Goal: Information Seeking & Learning: Learn about a topic

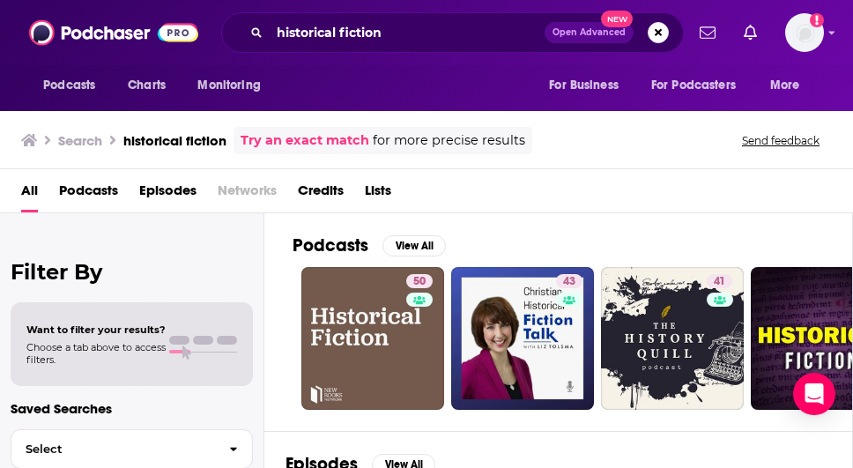
click at [284, 285] on div "Podcasts View All 50 43 41 3 + 614 Episodes View All The Rest Is History 98 His…" at bounding box center [558, 343] width 589 height 261
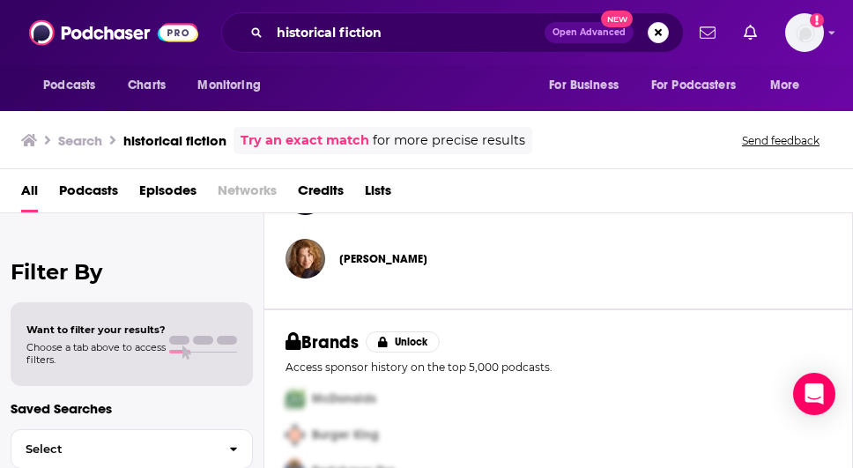
scroll to position [911, 0]
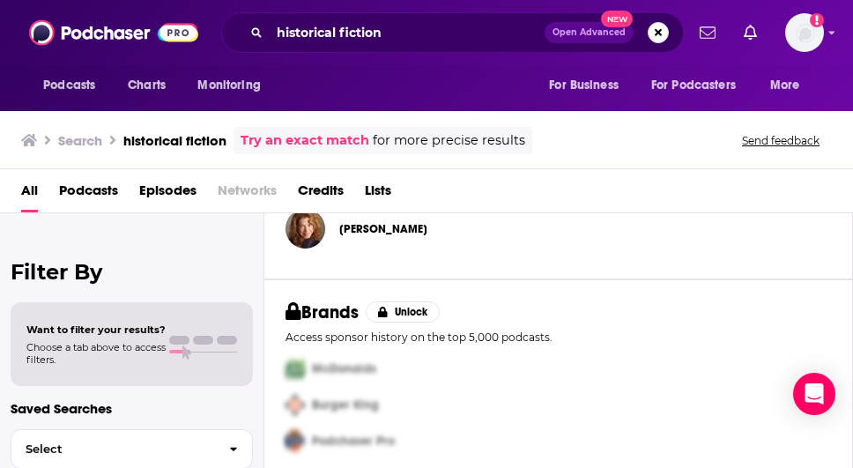
click at [345, 46] on div "historical fiction Open Advanced New" at bounding box center [452, 32] width 463 height 41
click at [318, 38] on input "historical fiction" at bounding box center [407, 33] width 275 height 28
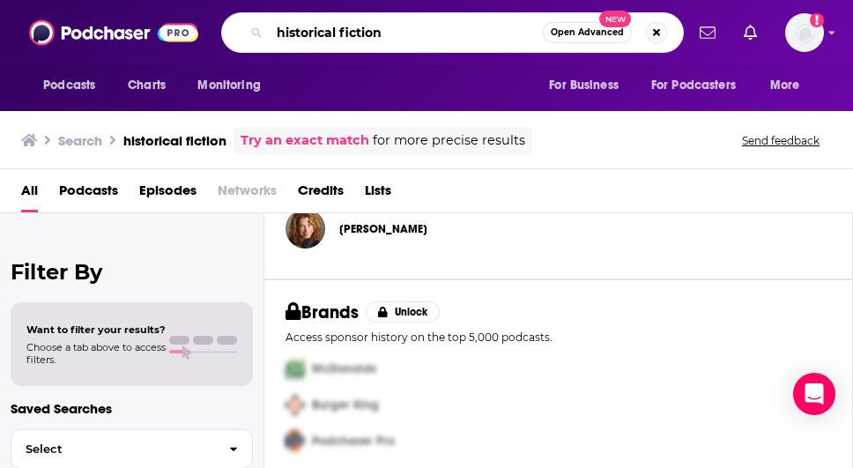
click at [318, 38] on input "historical fiction" at bounding box center [406, 33] width 273 height 28
type input "books"
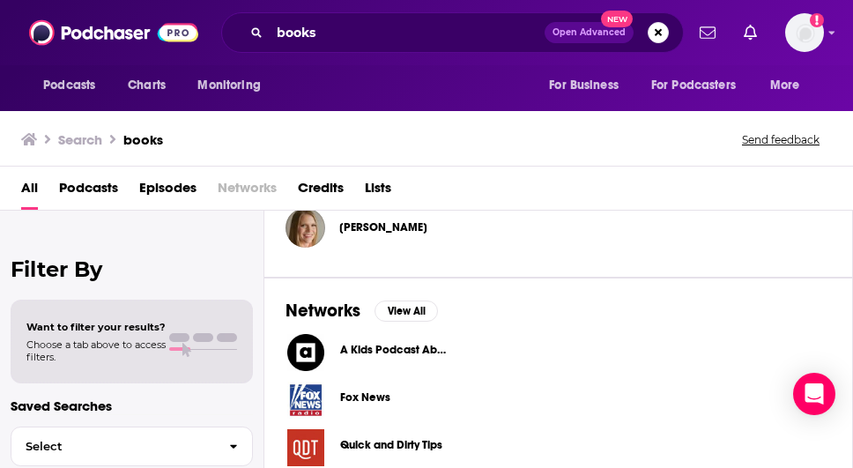
scroll to position [1017, 0]
click at [613, 238] on div "[PERSON_NAME]" at bounding box center [557, 227] width 545 height 40
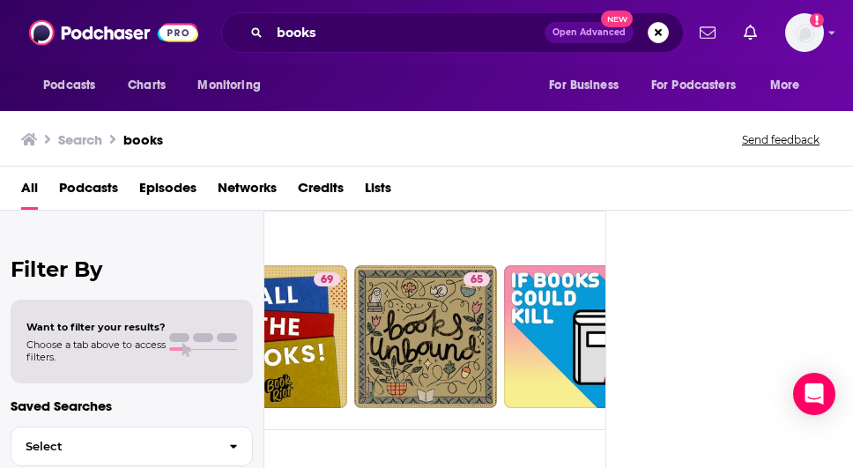
scroll to position [106, 281]
